Goal: Check status: Check status

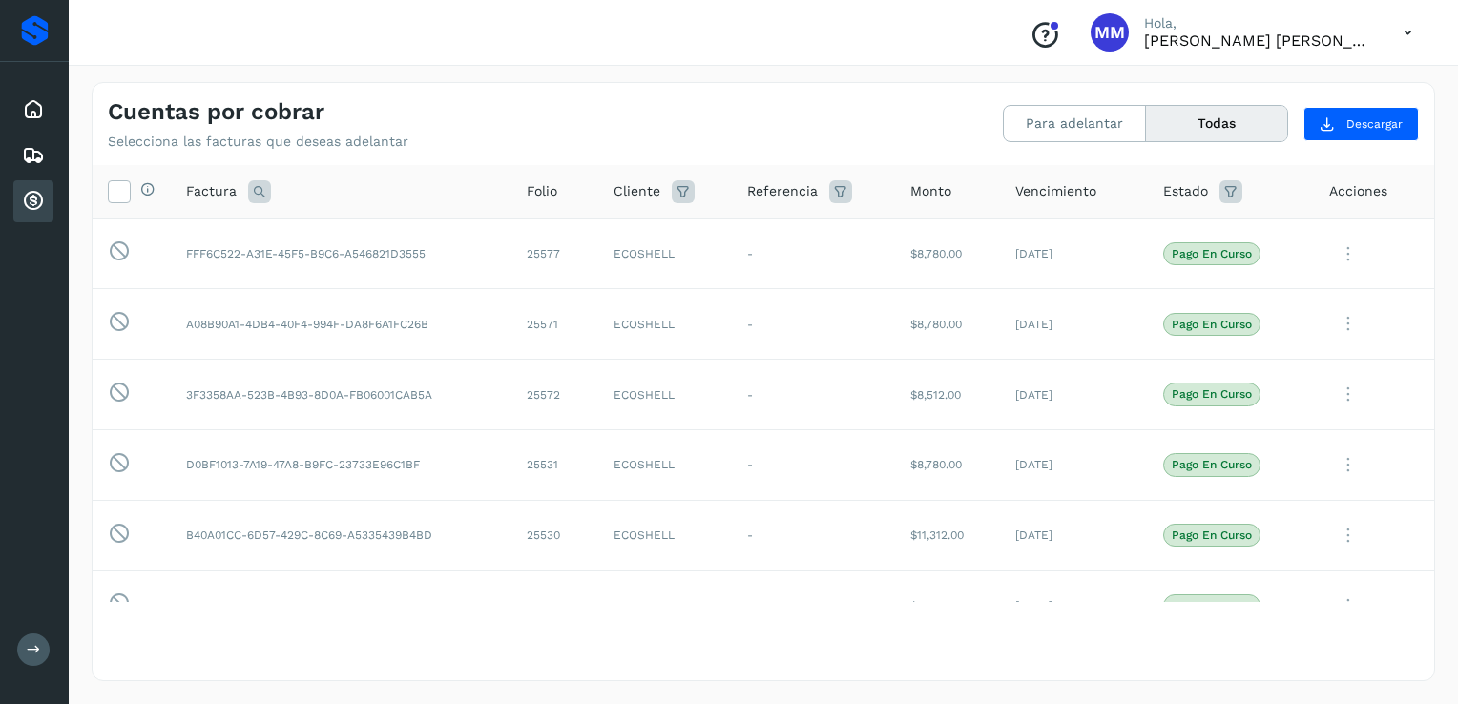
scroll to position [477, 0]
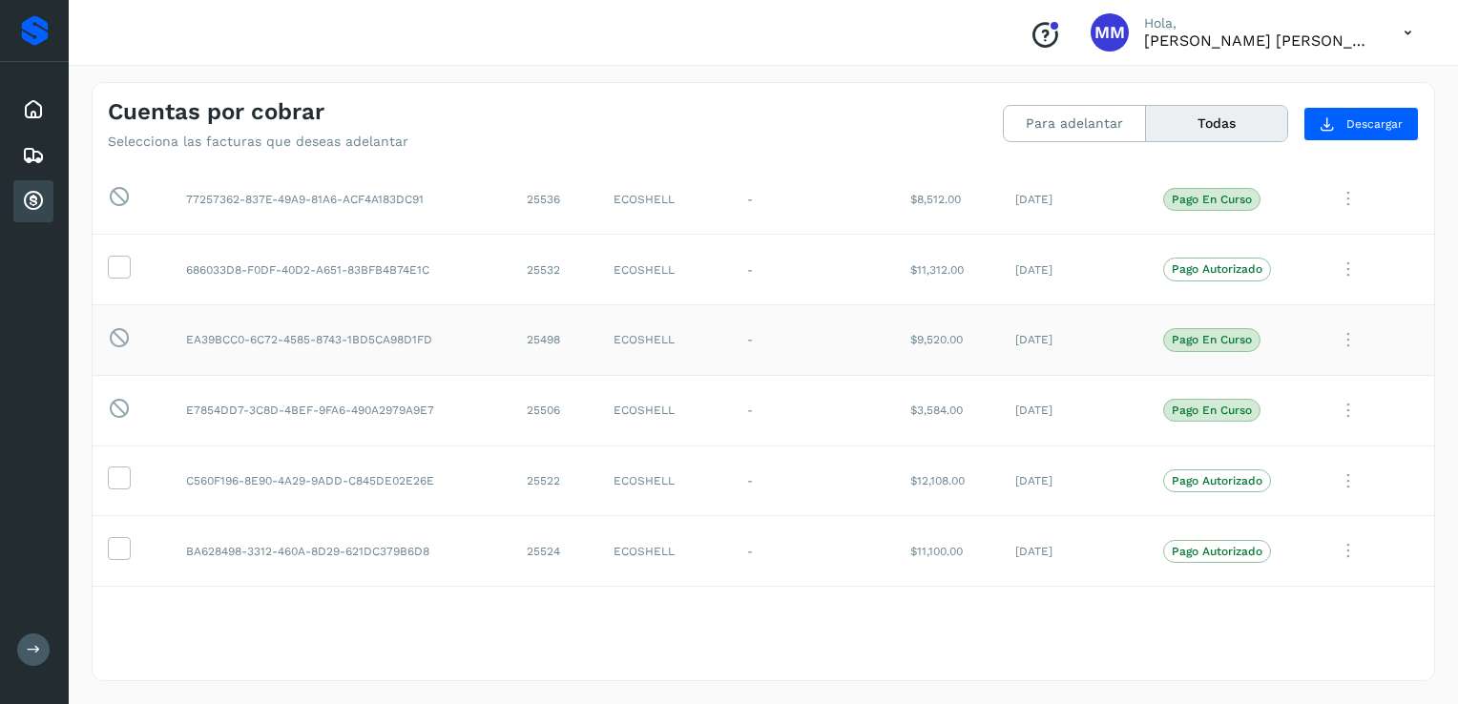
click at [1217, 338] on p "Pago en curso" at bounding box center [1212, 339] width 80 height 13
click at [1346, 350] on icon at bounding box center [1349, 340] width 38 height 39
click at [1297, 382] on button "Ver Detalle" at bounding box center [1304, 386] width 227 height 37
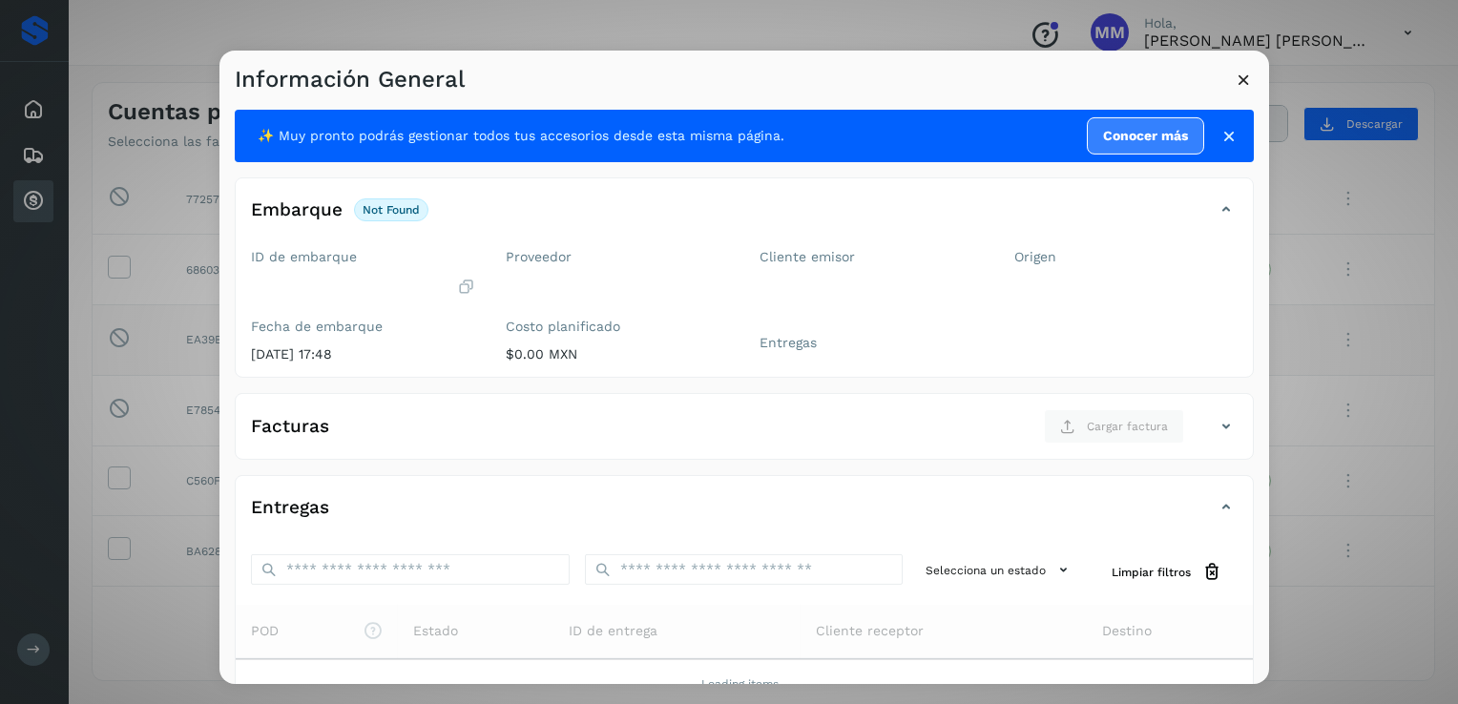
click at [1241, 76] on icon at bounding box center [1244, 80] width 20 height 20
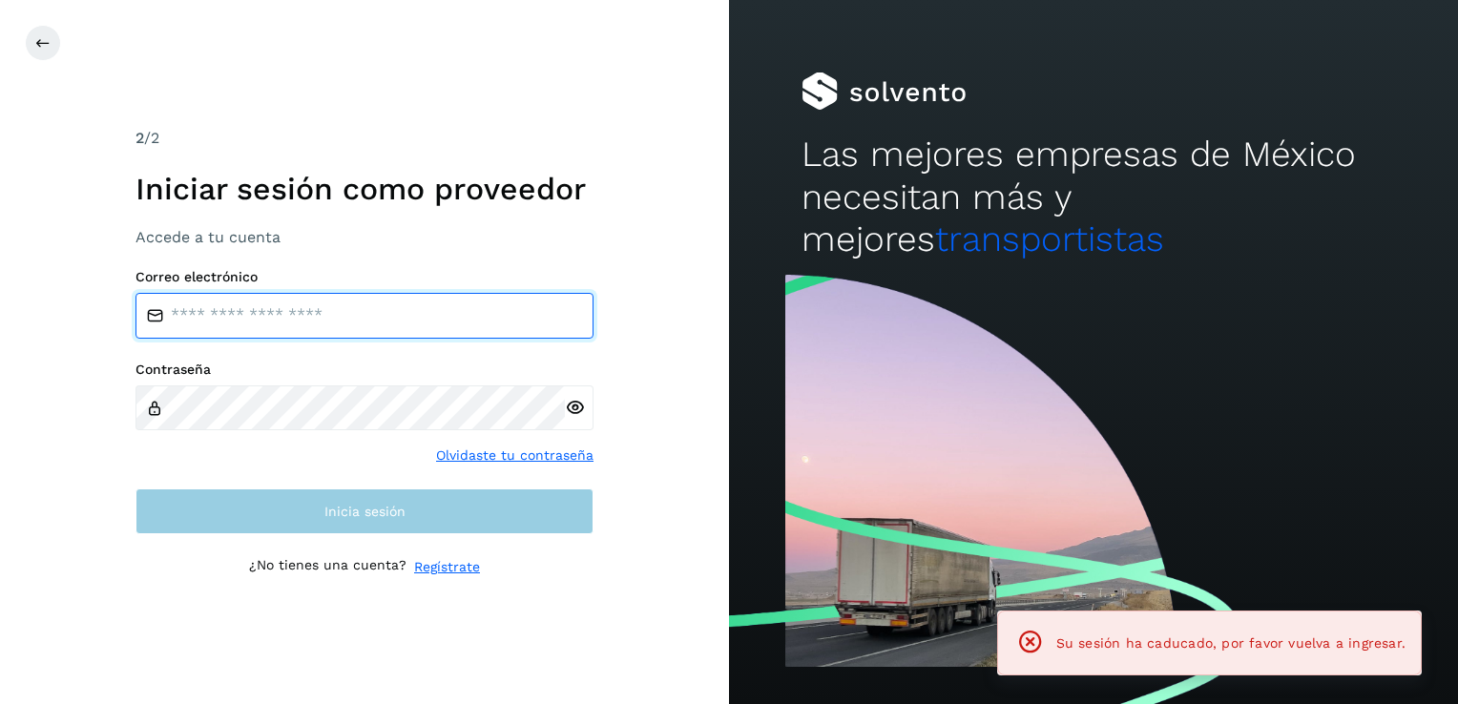
type input "**********"
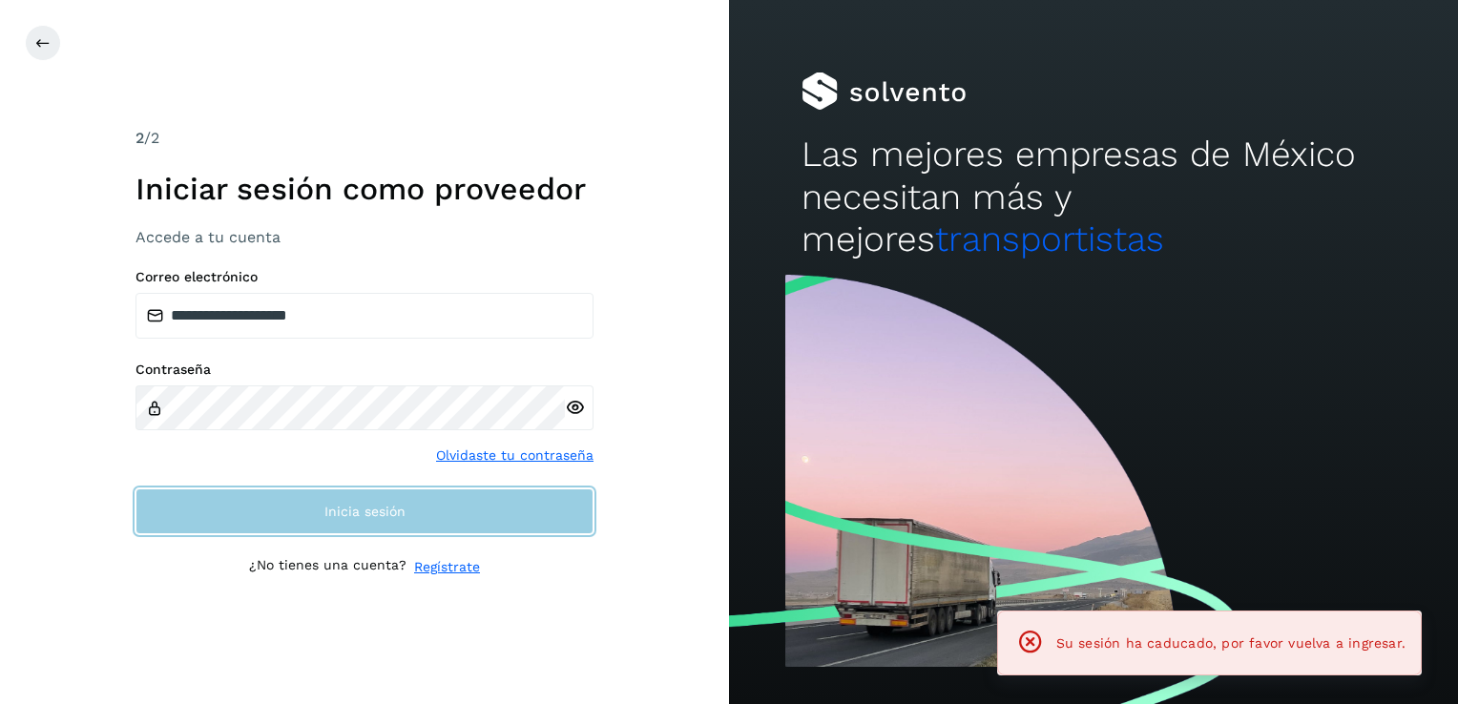
click at [360, 532] on button "Inicia sesión" at bounding box center [365, 512] width 458 height 46
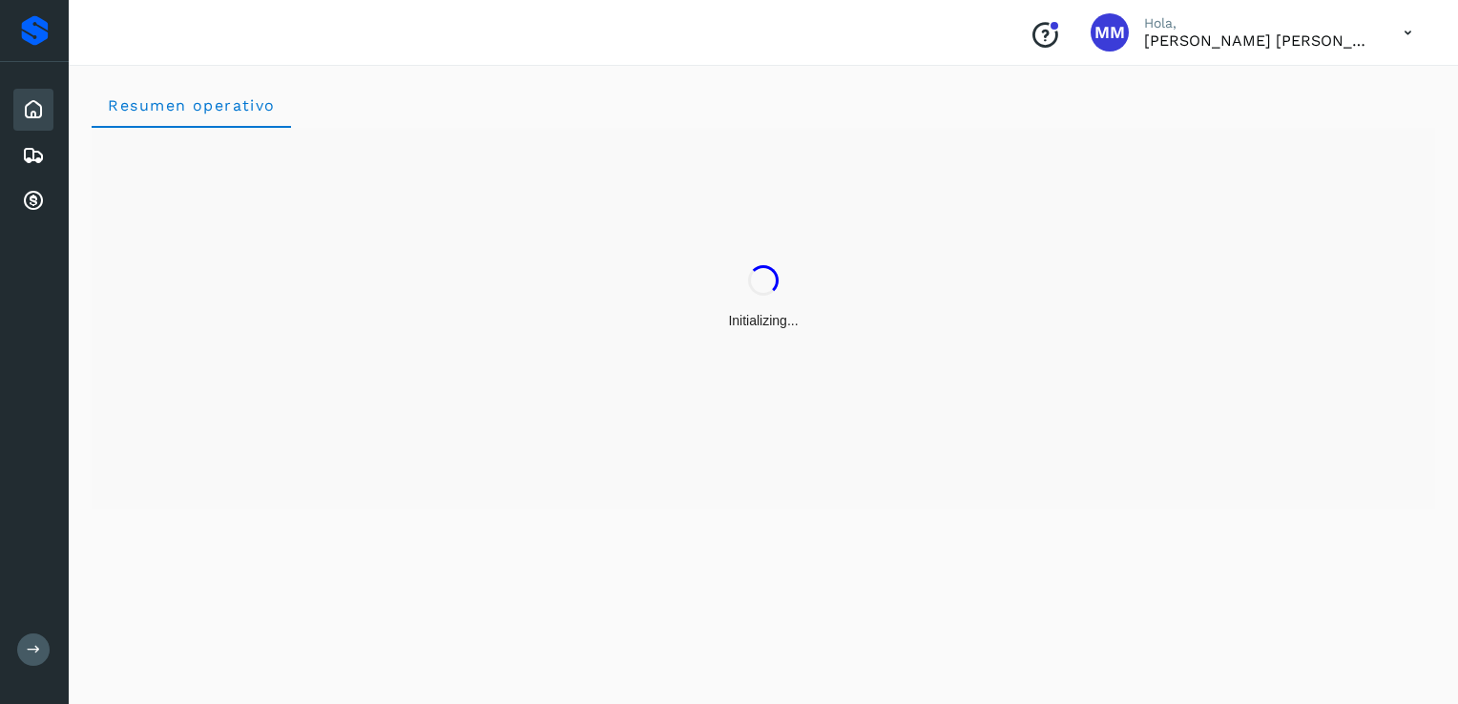
click at [32, 175] on div "Inicio Embarques Cuentas por cobrar" at bounding box center [34, 155] width 69 height 187
click at [35, 194] on icon at bounding box center [33, 201] width 23 height 23
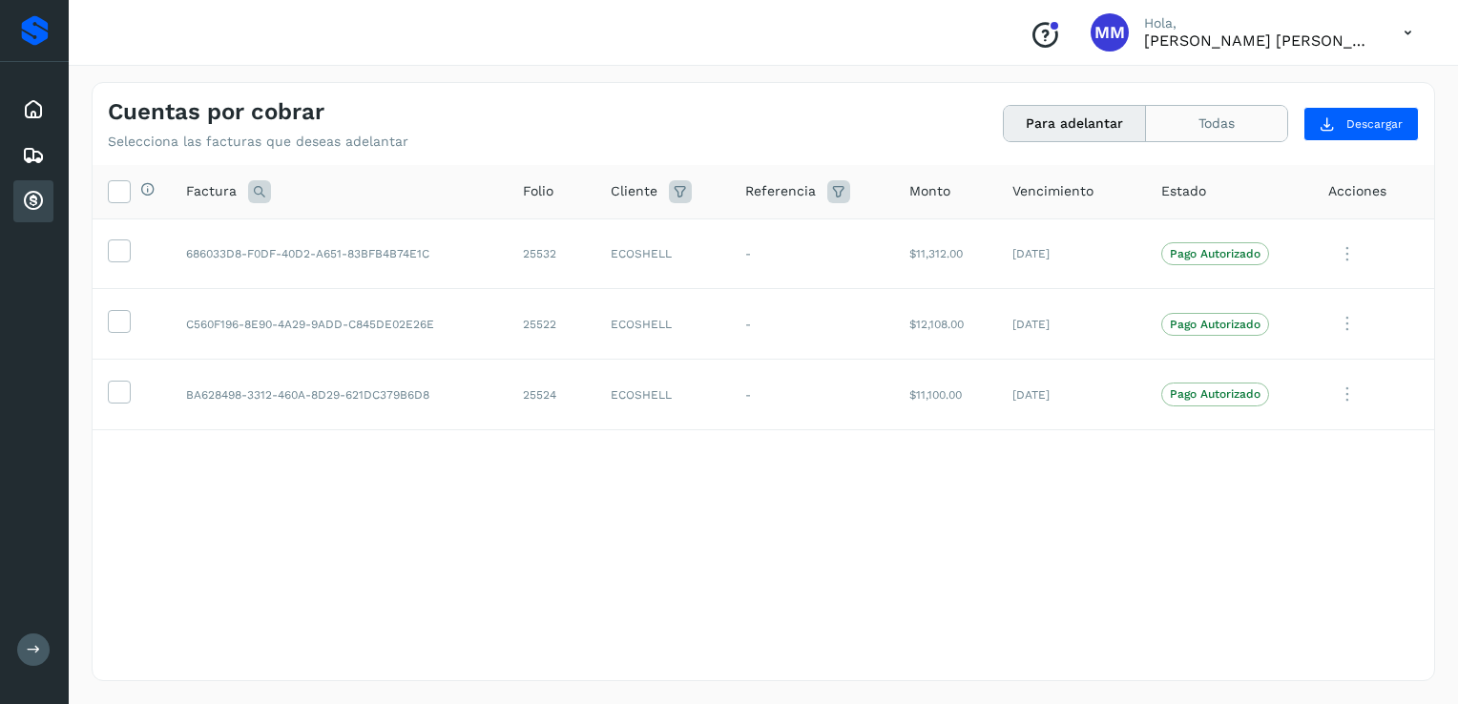
click at [1183, 113] on button "Todas" at bounding box center [1216, 123] width 141 height 35
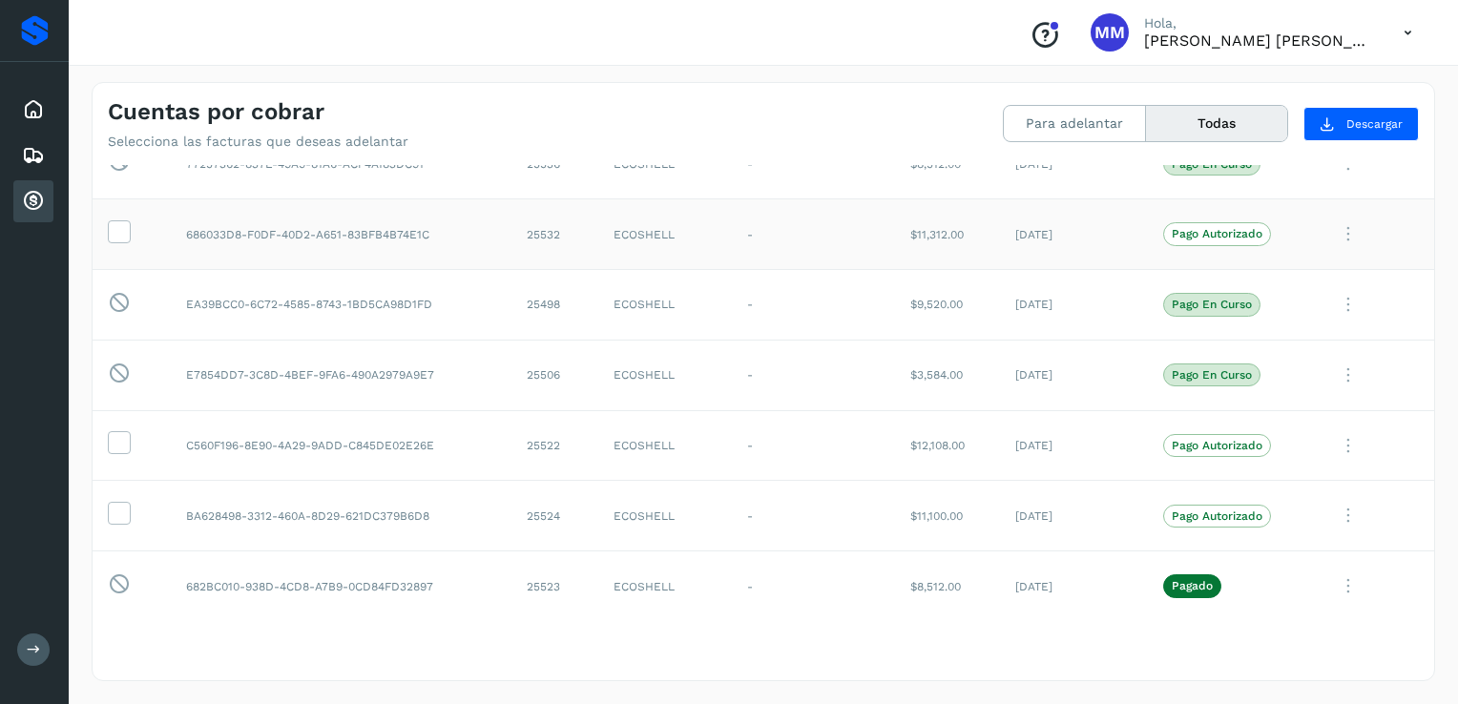
scroll to position [573, 0]
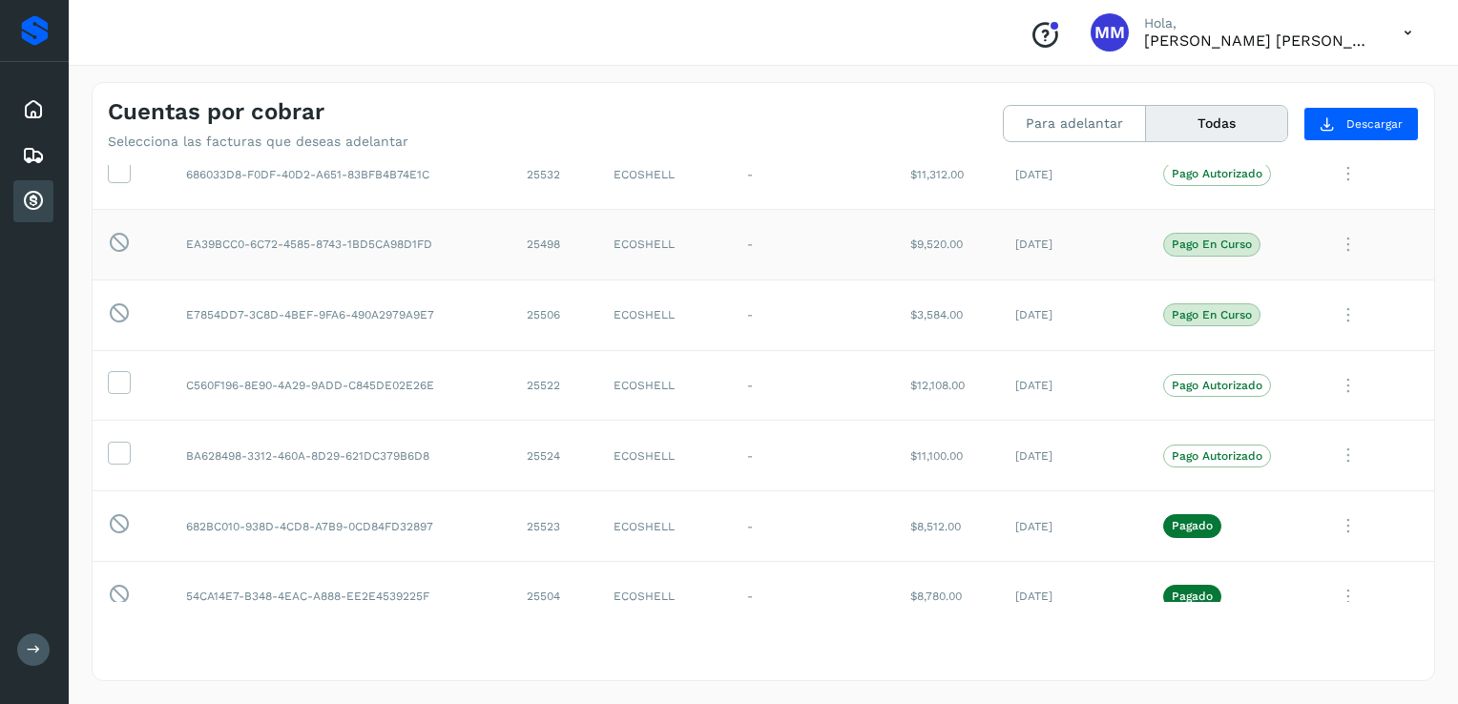
click at [1209, 243] on p "Pago en curso" at bounding box center [1212, 244] width 80 height 13
click at [386, 247] on td "EA39BCC0-6C72-4585-8743-1BD5CA98D1FD" at bounding box center [341, 244] width 341 height 71
click at [699, 247] on td "ECOSHELL" at bounding box center [665, 244] width 134 height 71
click at [1030, 311] on td "[DATE]" at bounding box center [1074, 315] width 148 height 71
click at [1245, 326] on td "Pago en curso" at bounding box center [1231, 315] width 166 height 71
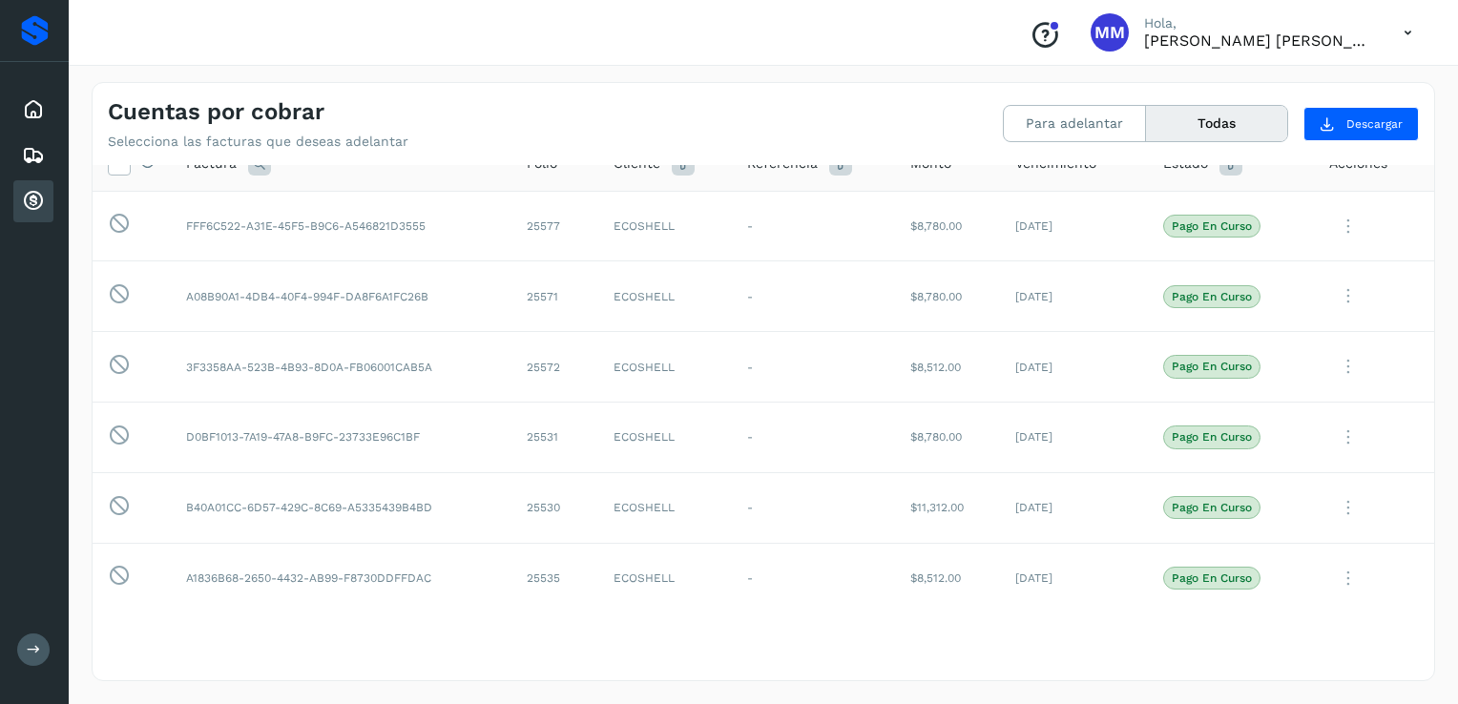
scroll to position [0, 0]
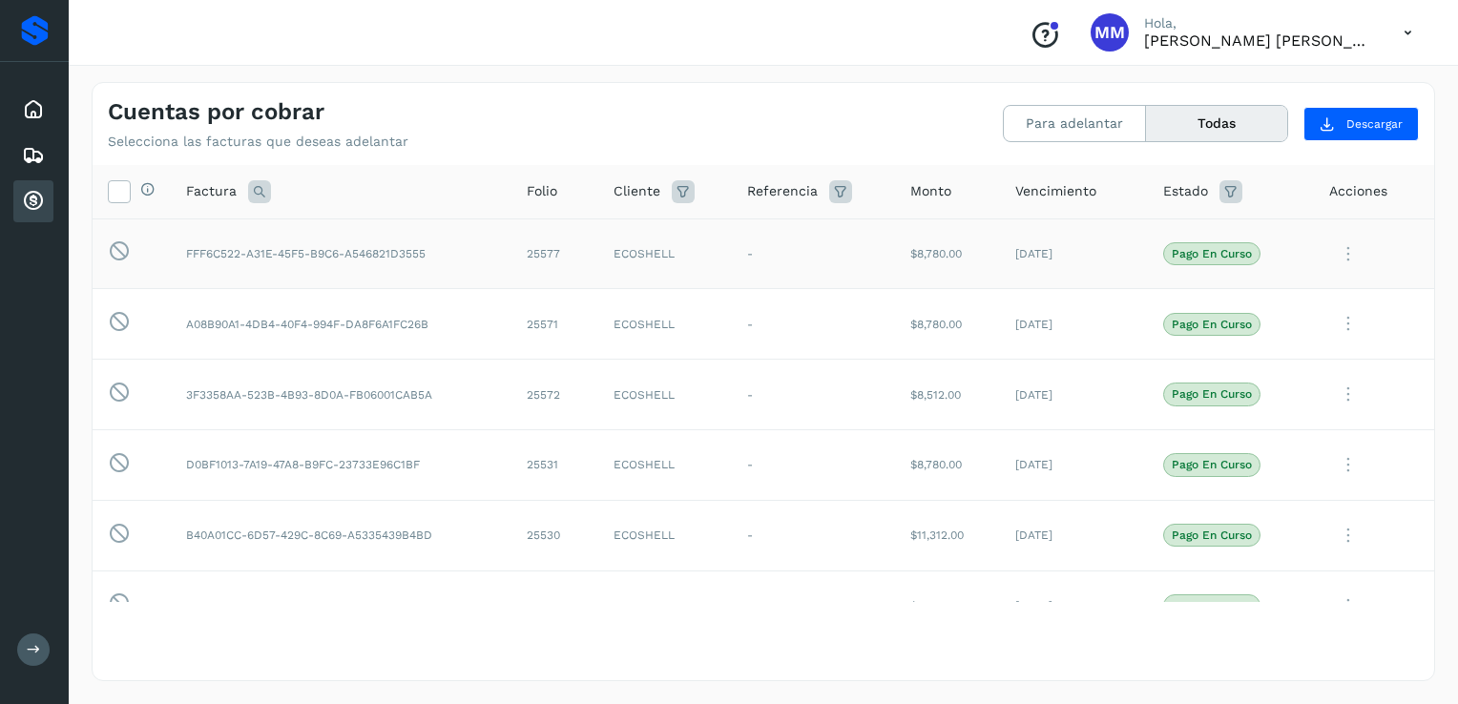
click at [1229, 252] on p "Pago en curso" at bounding box center [1212, 253] width 80 height 13
click at [1237, 334] on span "Pago en curso" at bounding box center [1212, 324] width 97 height 23
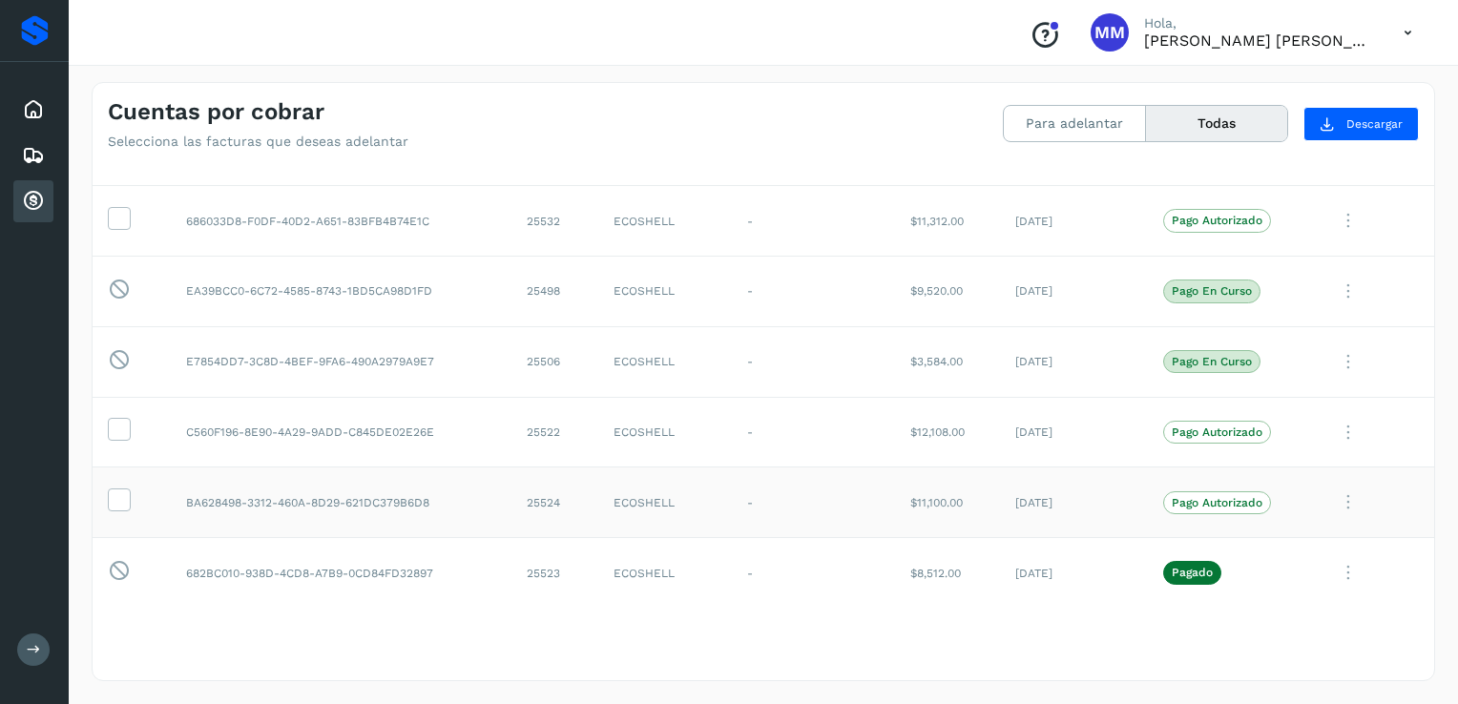
scroll to position [477, 0]
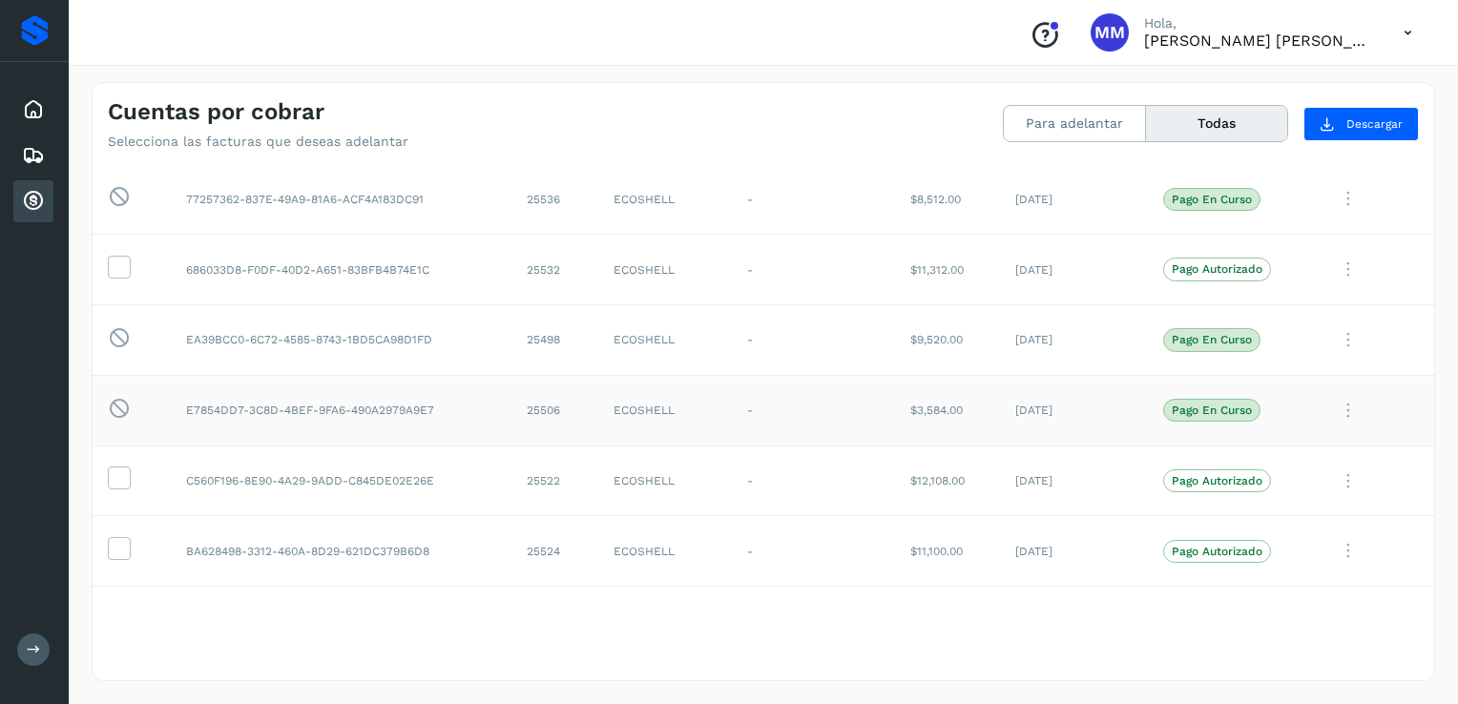
click at [1337, 411] on icon at bounding box center [1349, 410] width 38 height 39
click at [1286, 454] on button "Ver Detalle" at bounding box center [1304, 457] width 227 height 37
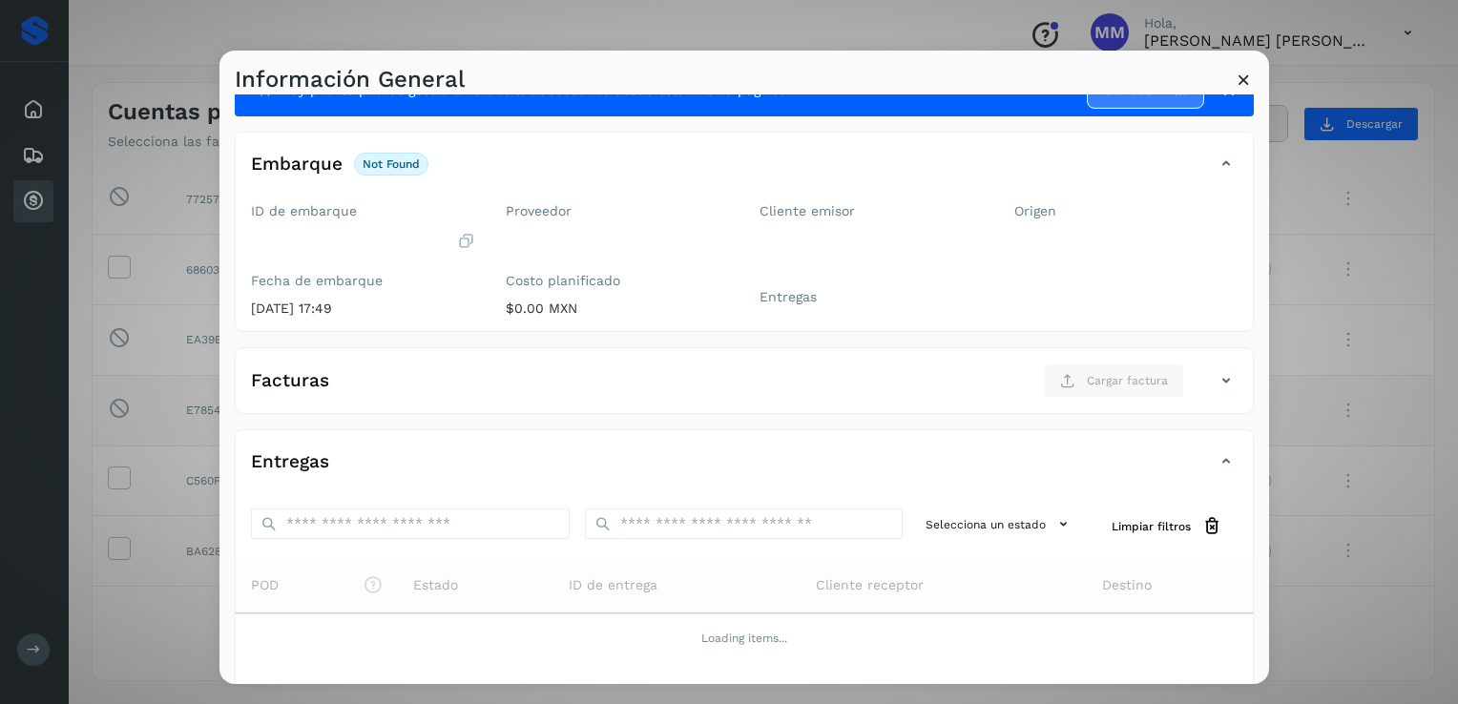
scroll to position [10, 0]
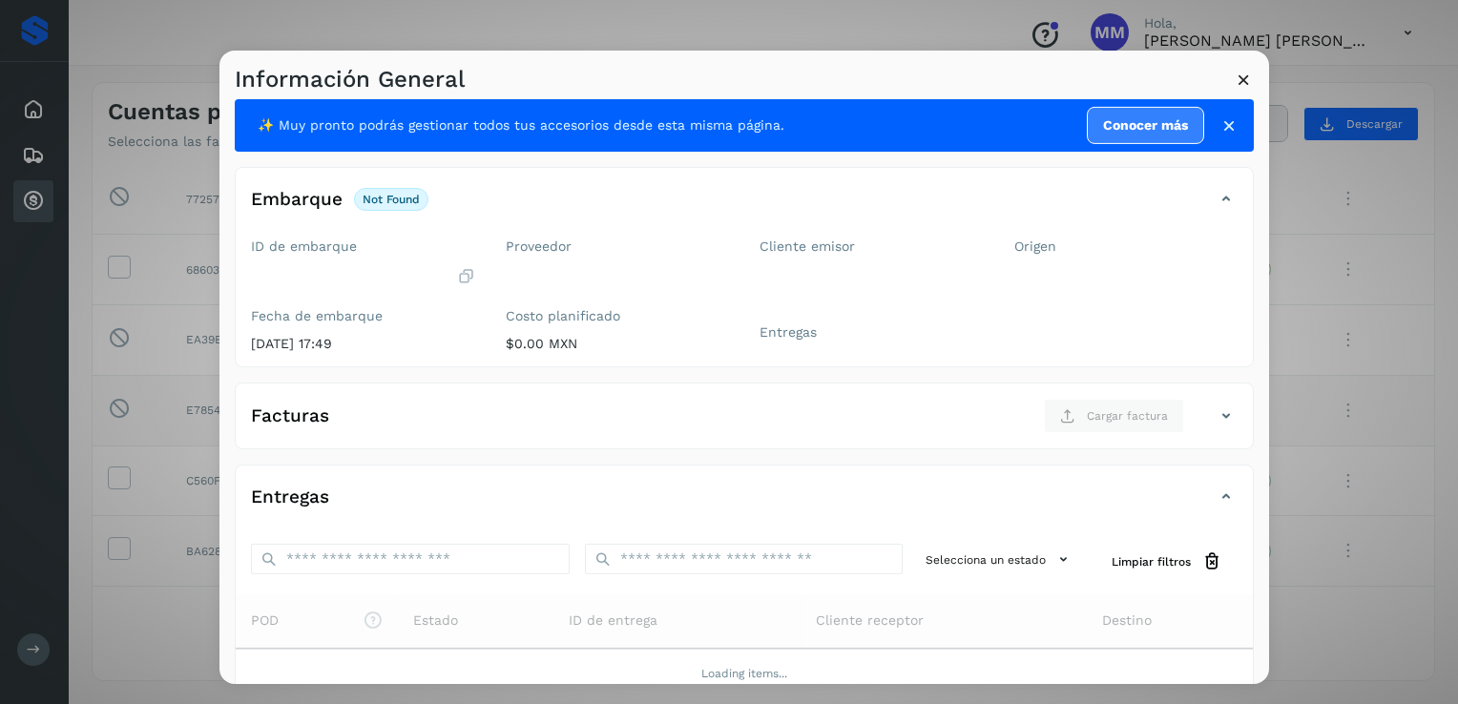
click at [1260, 85] on div "Información General" at bounding box center [745, 73] width 1050 height 44
click at [1247, 82] on icon at bounding box center [1244, 80] width 20 height 20
